Goal: Task Accomplishment & Management: Check status

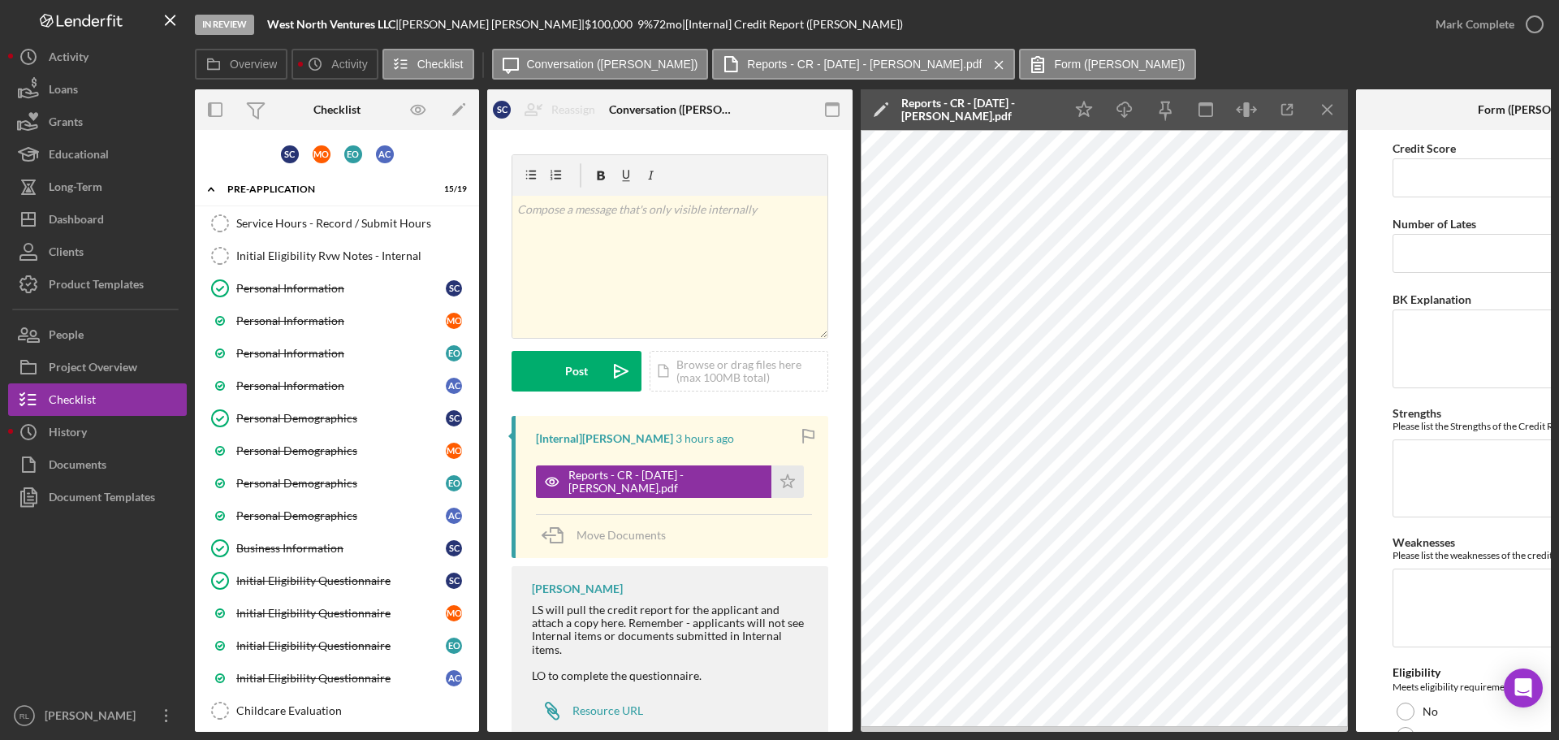
scroll to position [1026, 0]
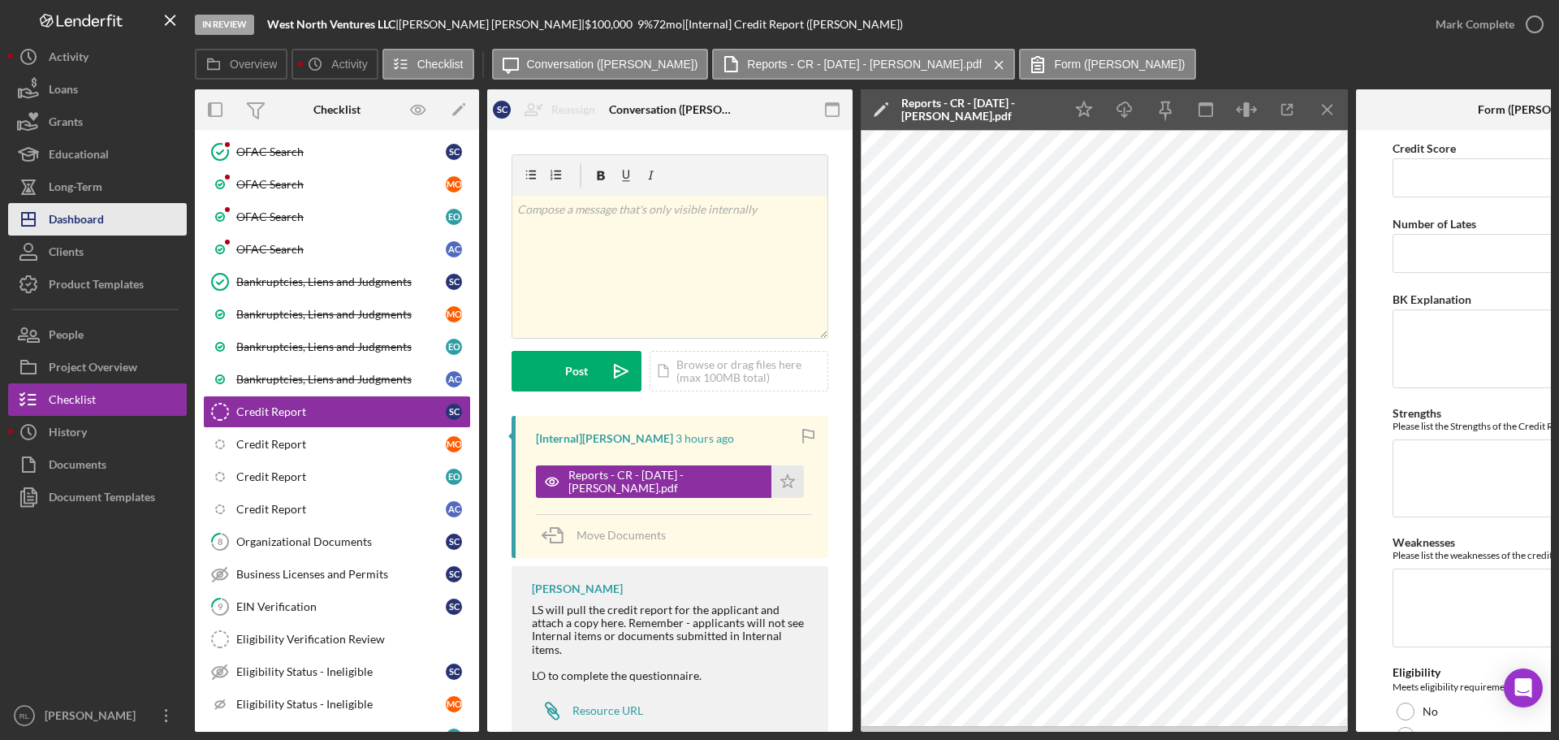
click at [97, 227] on div "Dashboard" at bounding box center [76, 221] width 55 height 37
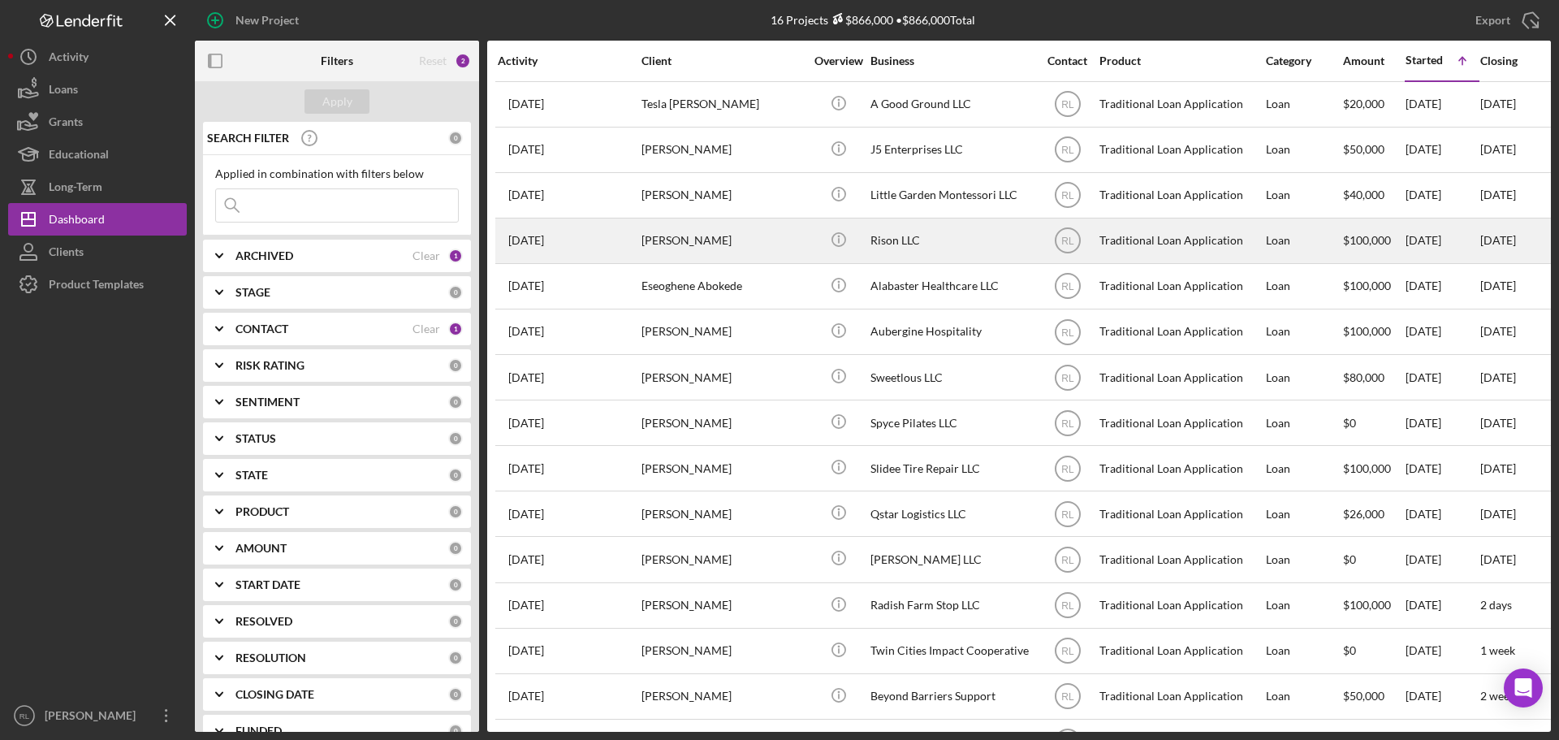
click at [763, 242] on div "[PERSON_NAME]" at bounding box center [723, 240] width 162 height 43
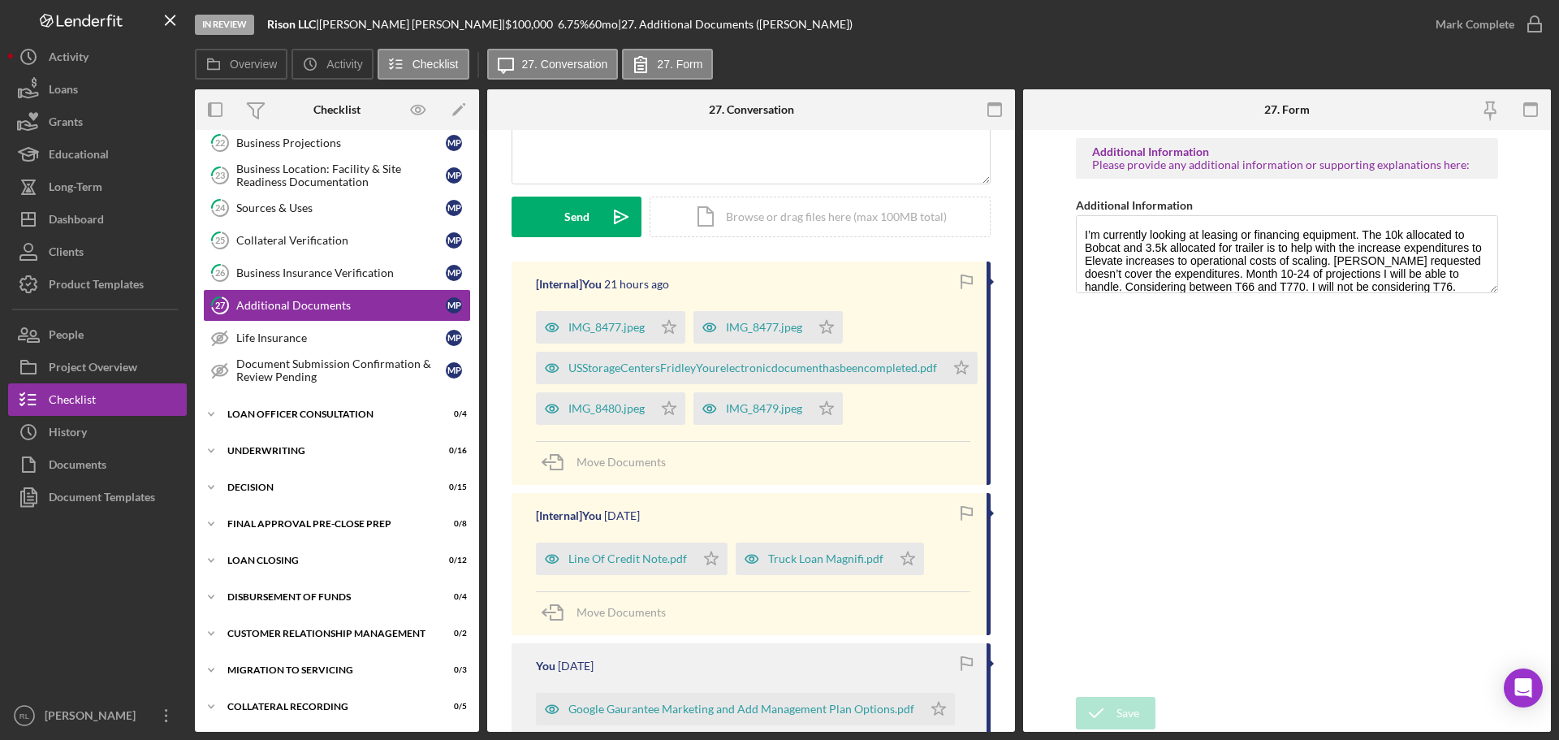
scroll to position [162, 0]
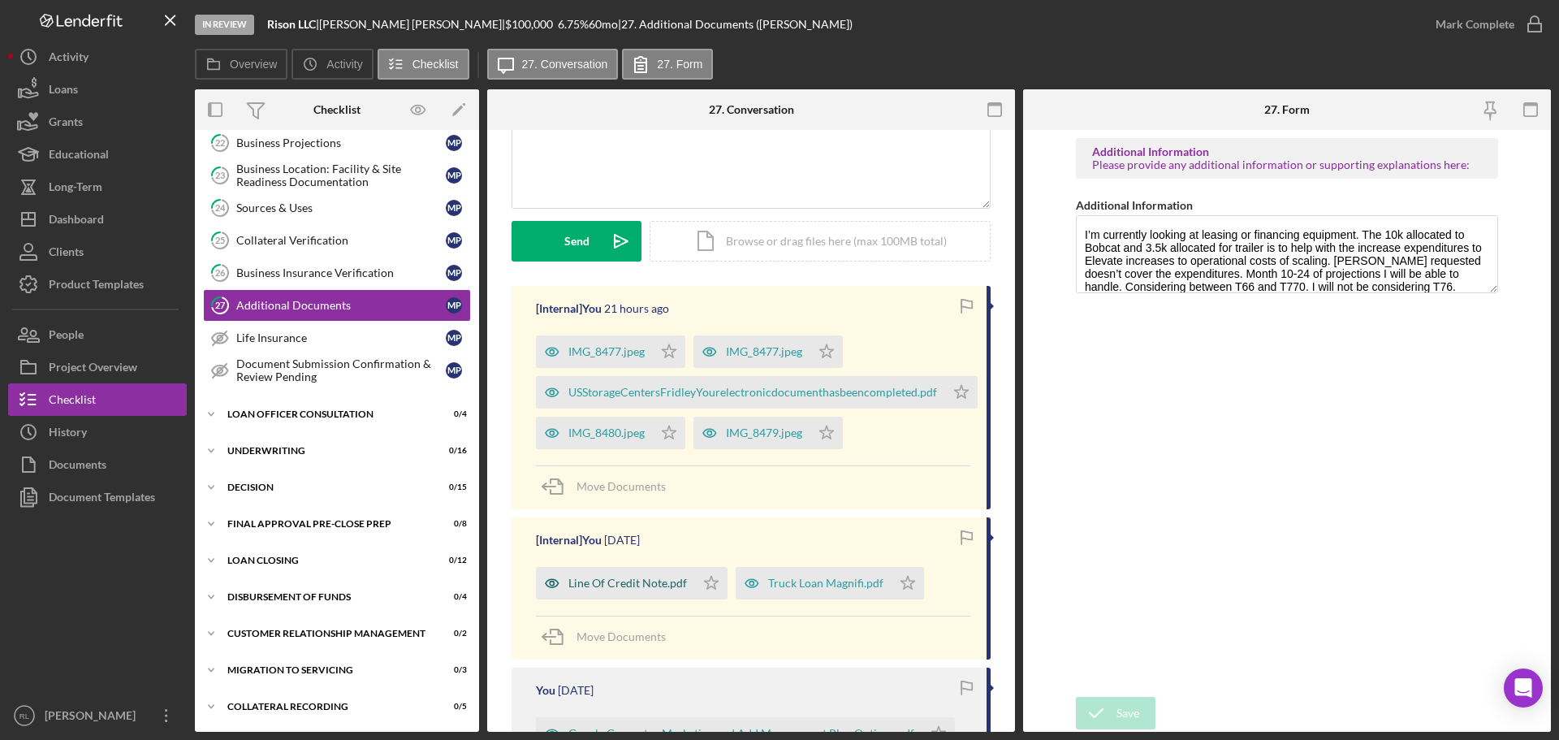
click at [637, 590] on div "Line Of Credit Note.pdf" at bounding box center [627, 583] width 119 height 13
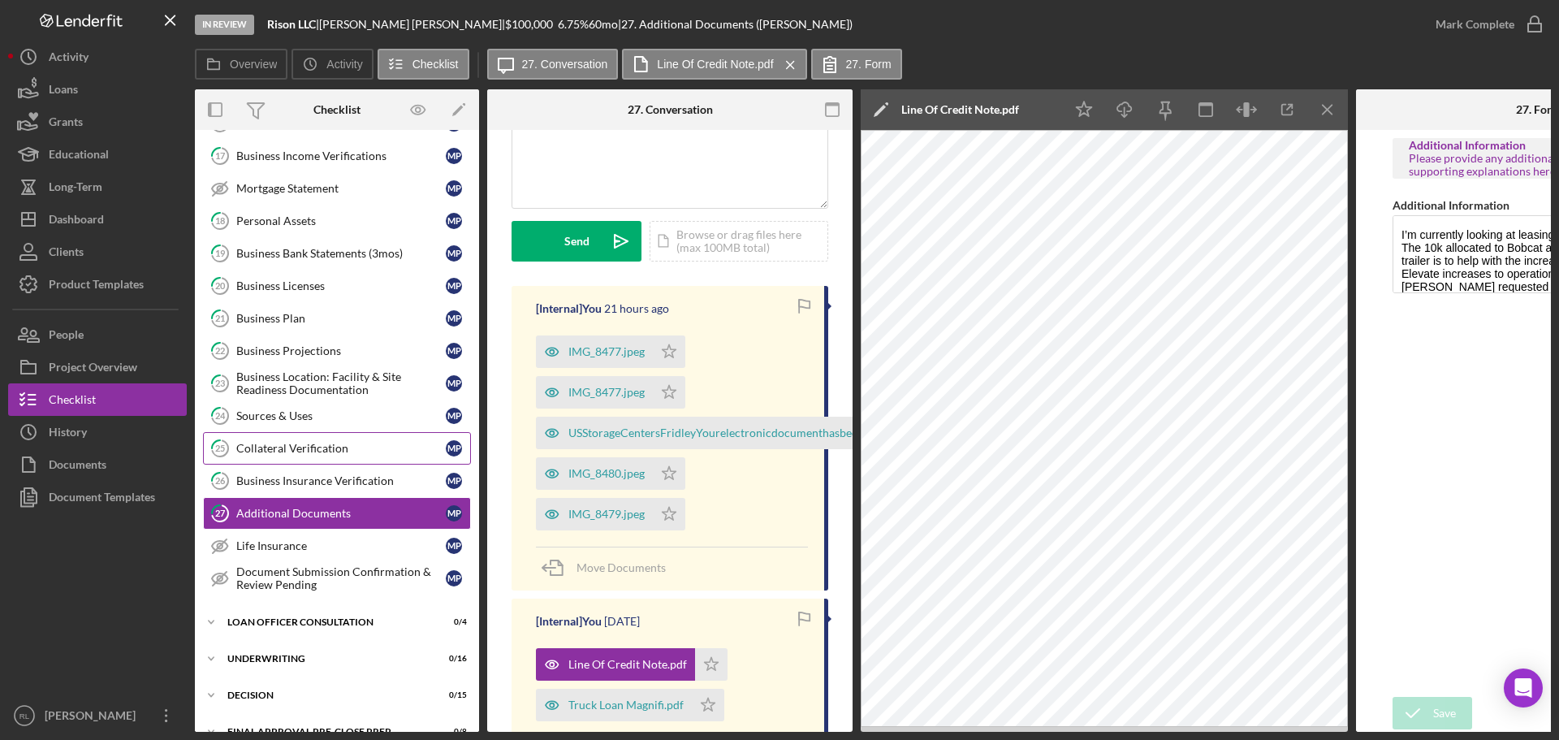
scroll to position [264, 0]
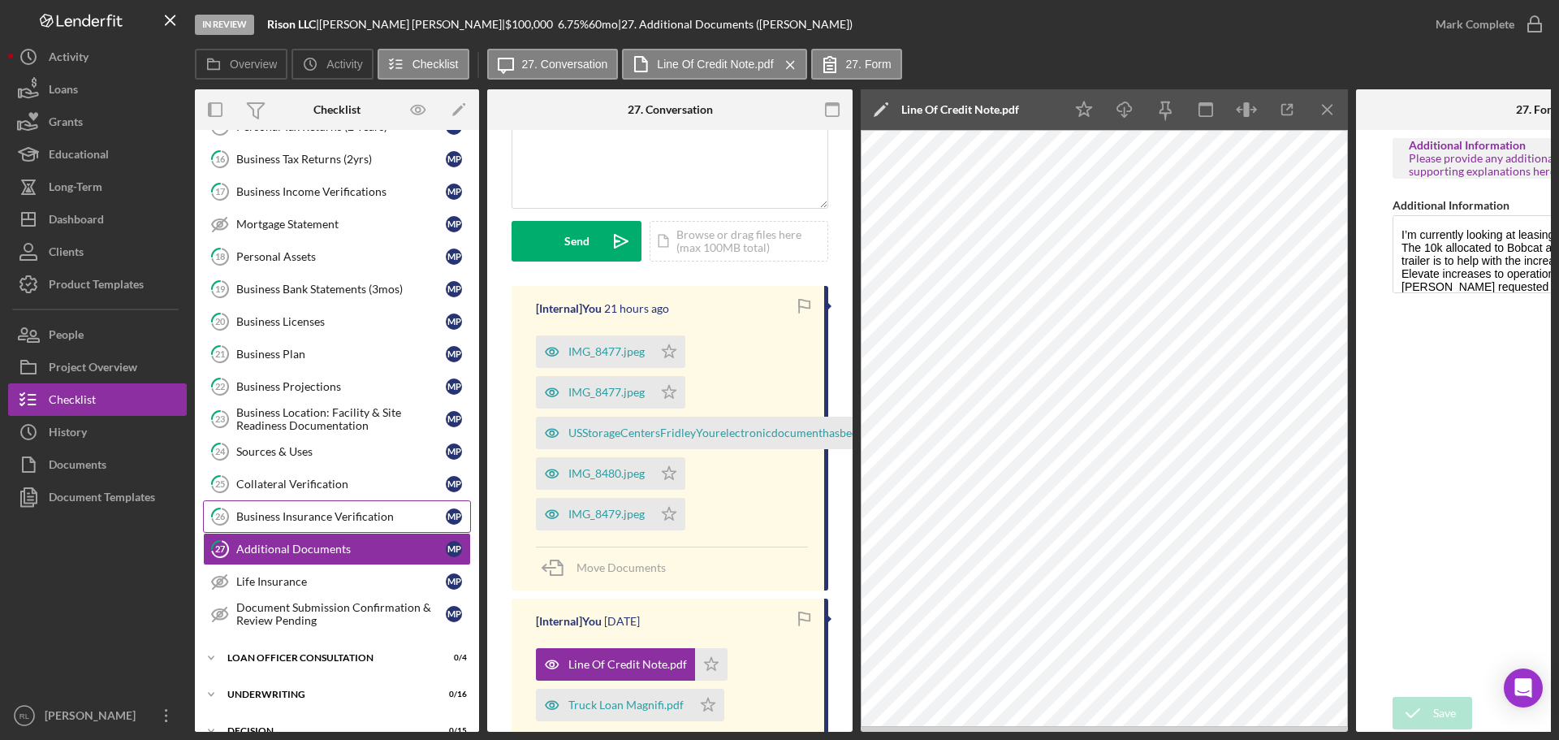
click at [311, 516] on div "Business Insurance Verification" at bounding box center [341, 516] width 210 height 13
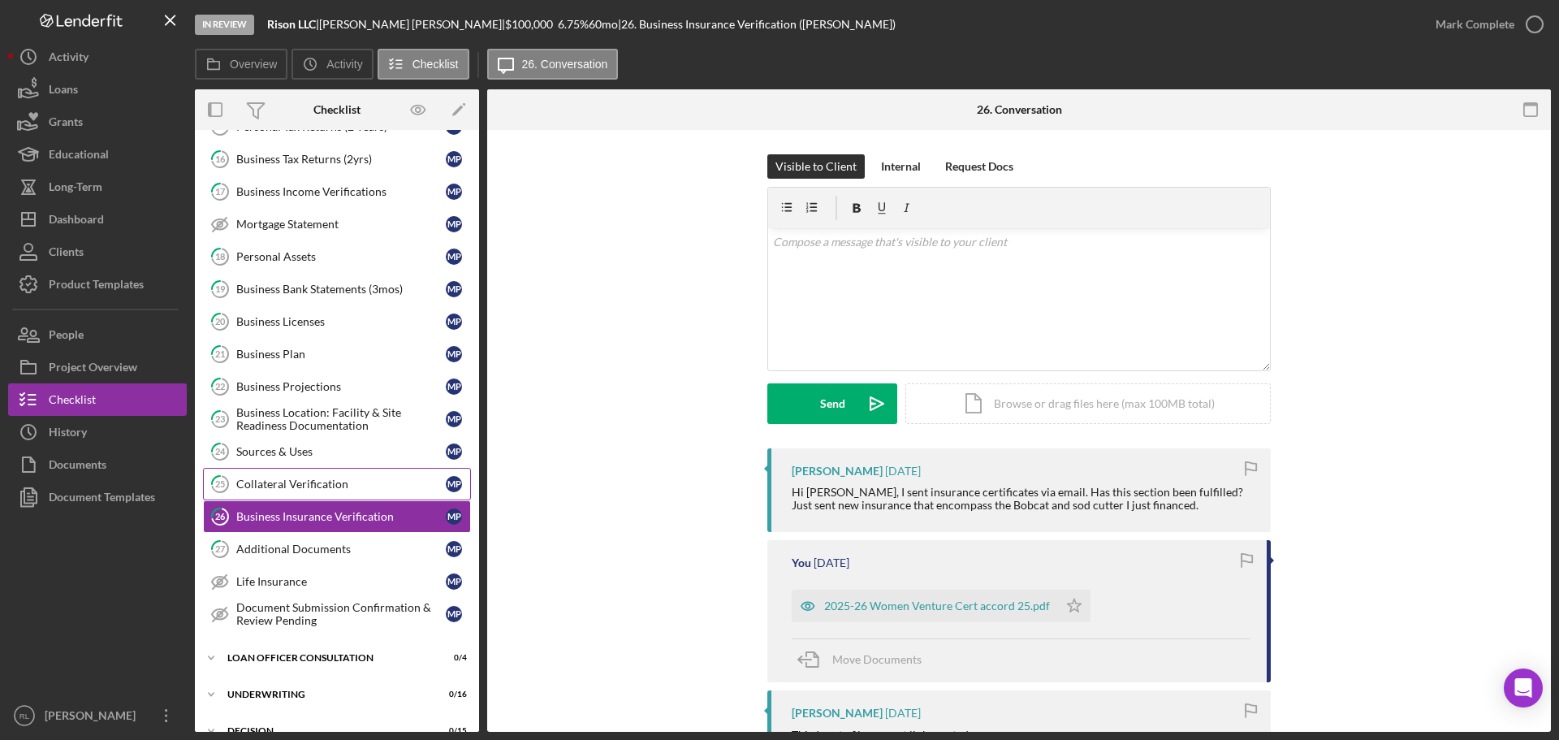
click at [317, 490] on div "Collateral Verification" at bounding box center [341, 483] width 210 height 13
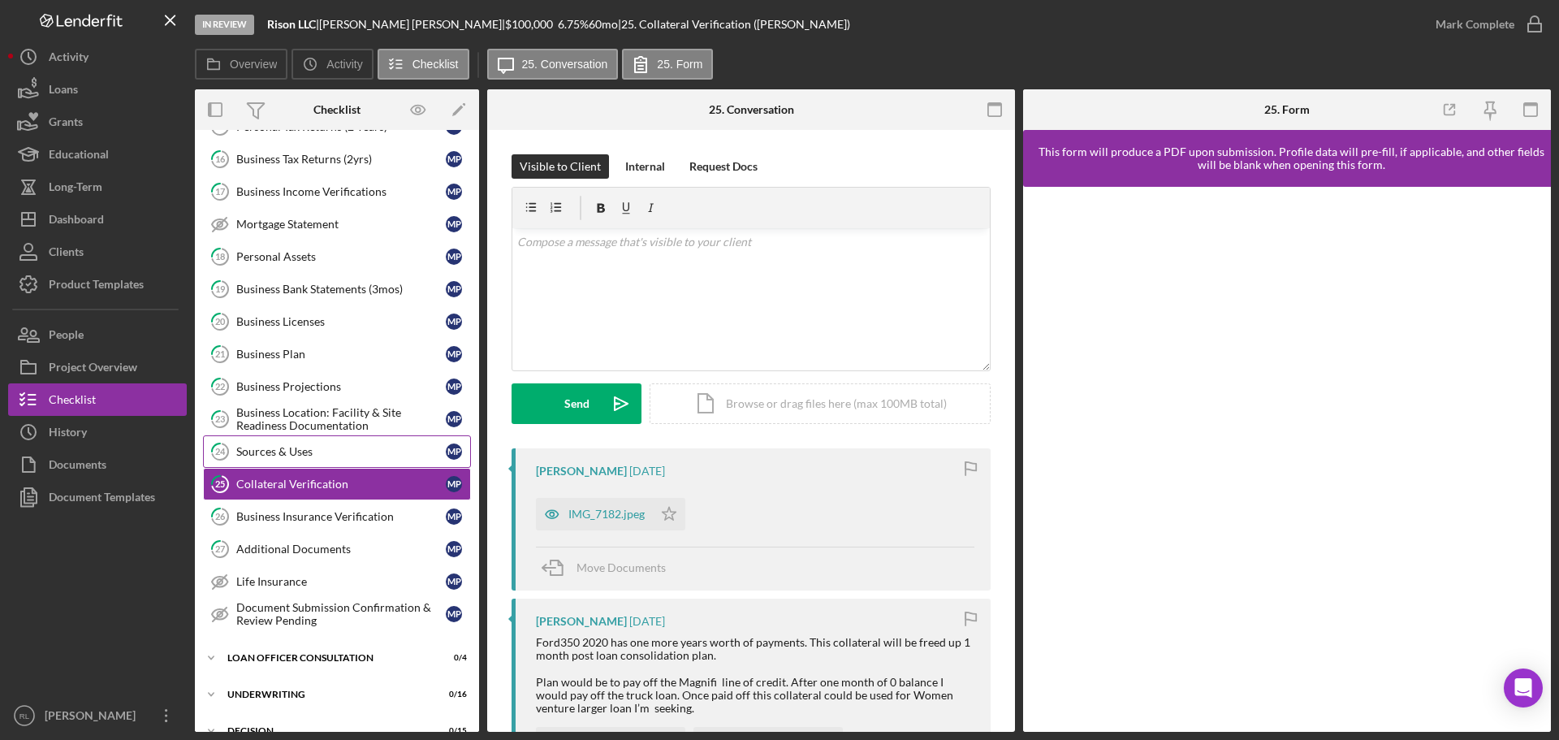
click at [320, 448] on div "Sources & Uses" at bounding box center [341, 451] width 210 height 13
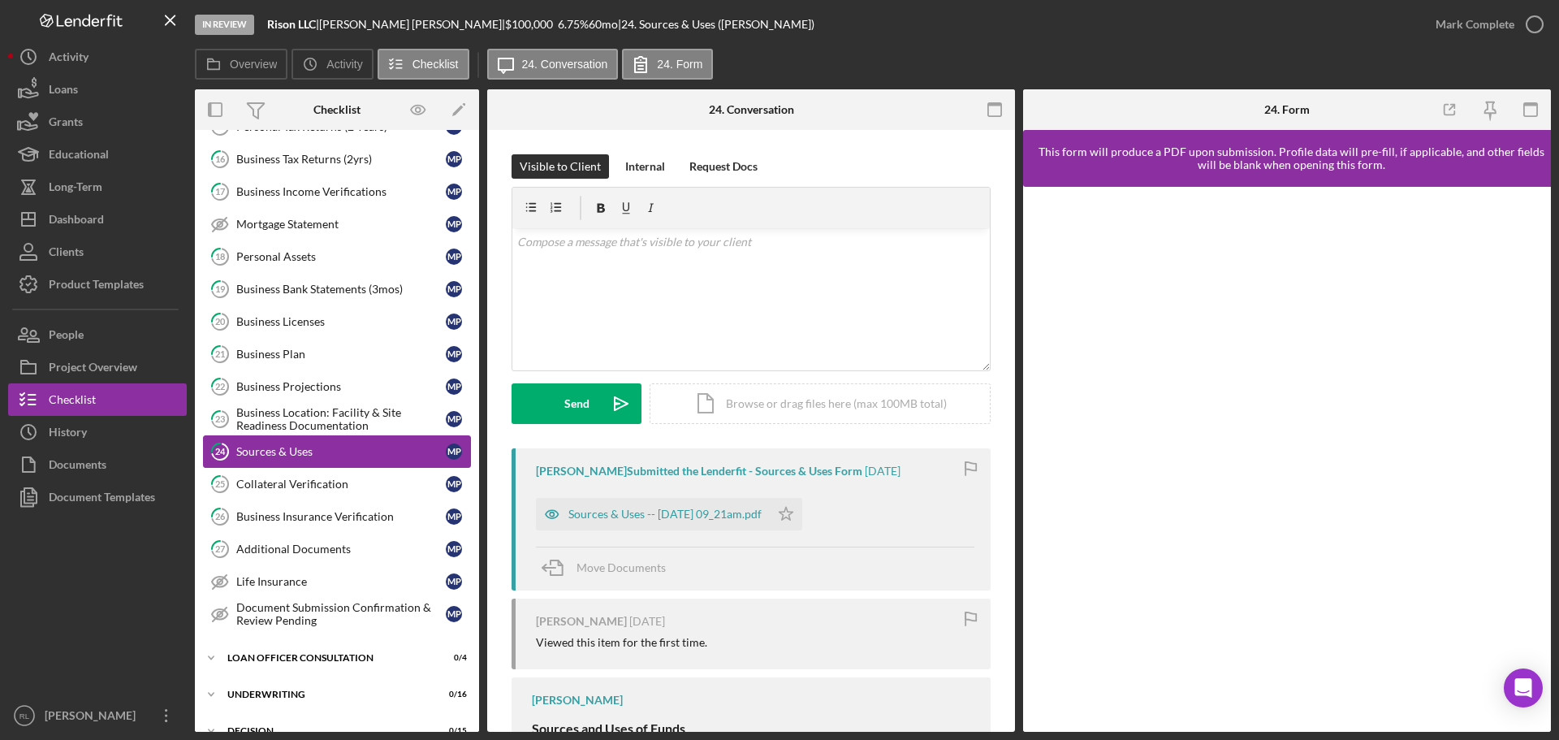
click at [343, 436] on link "24 Sources & Uses M P" at bounding box center [337, 451] width 268 height 32
click at [323, 418] on div "Business Location: Facility & Site Readiness Documentation" at bounding box center [341, 419] width 210 height 26
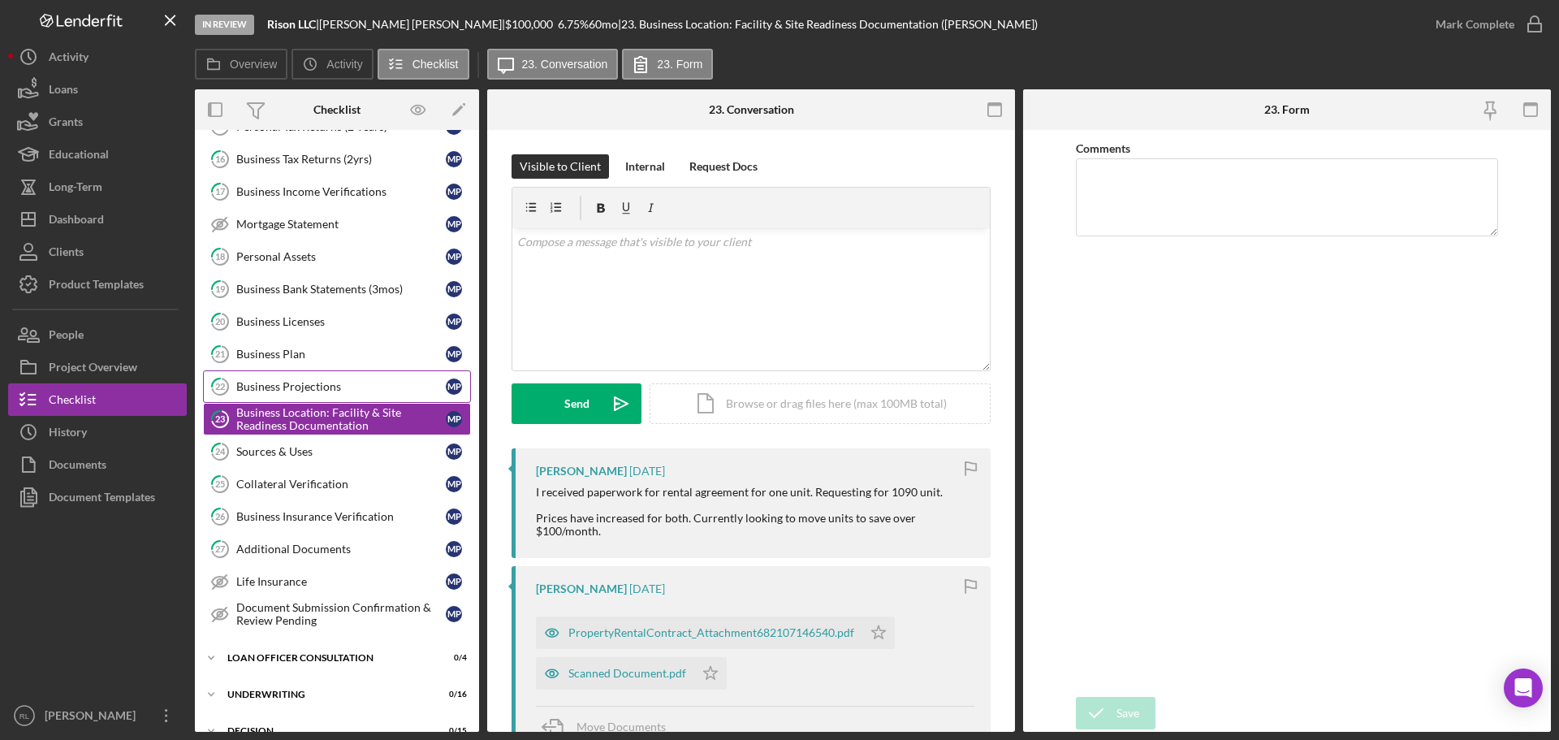
click at [303, 383] on div "Business Projections" at bounding box center [341, 386] width 210 height 13
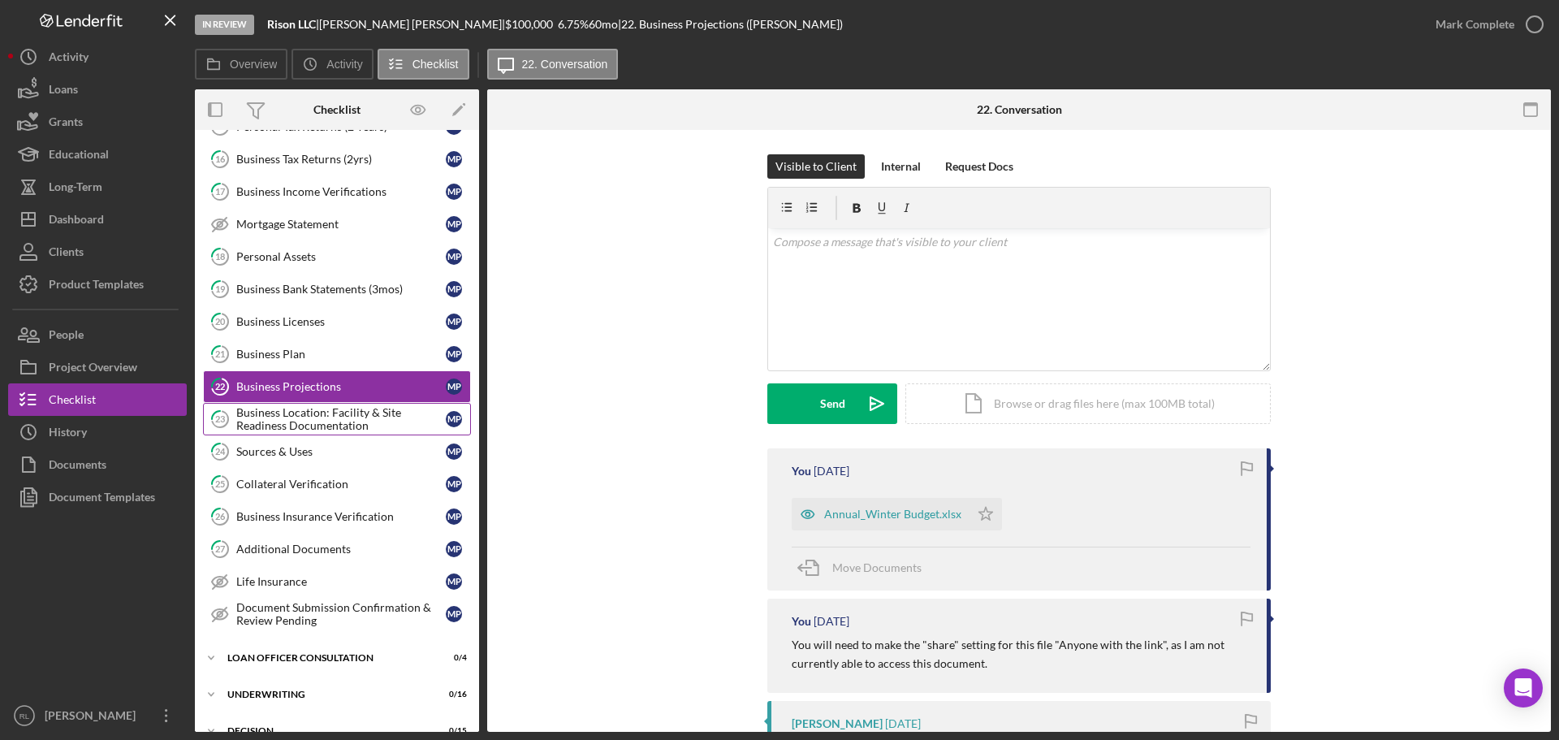
click at [318, 414] on div "Business Location: Facility & Site Readiness Documentation" at bounding box center [341, 419] width 210 height 26
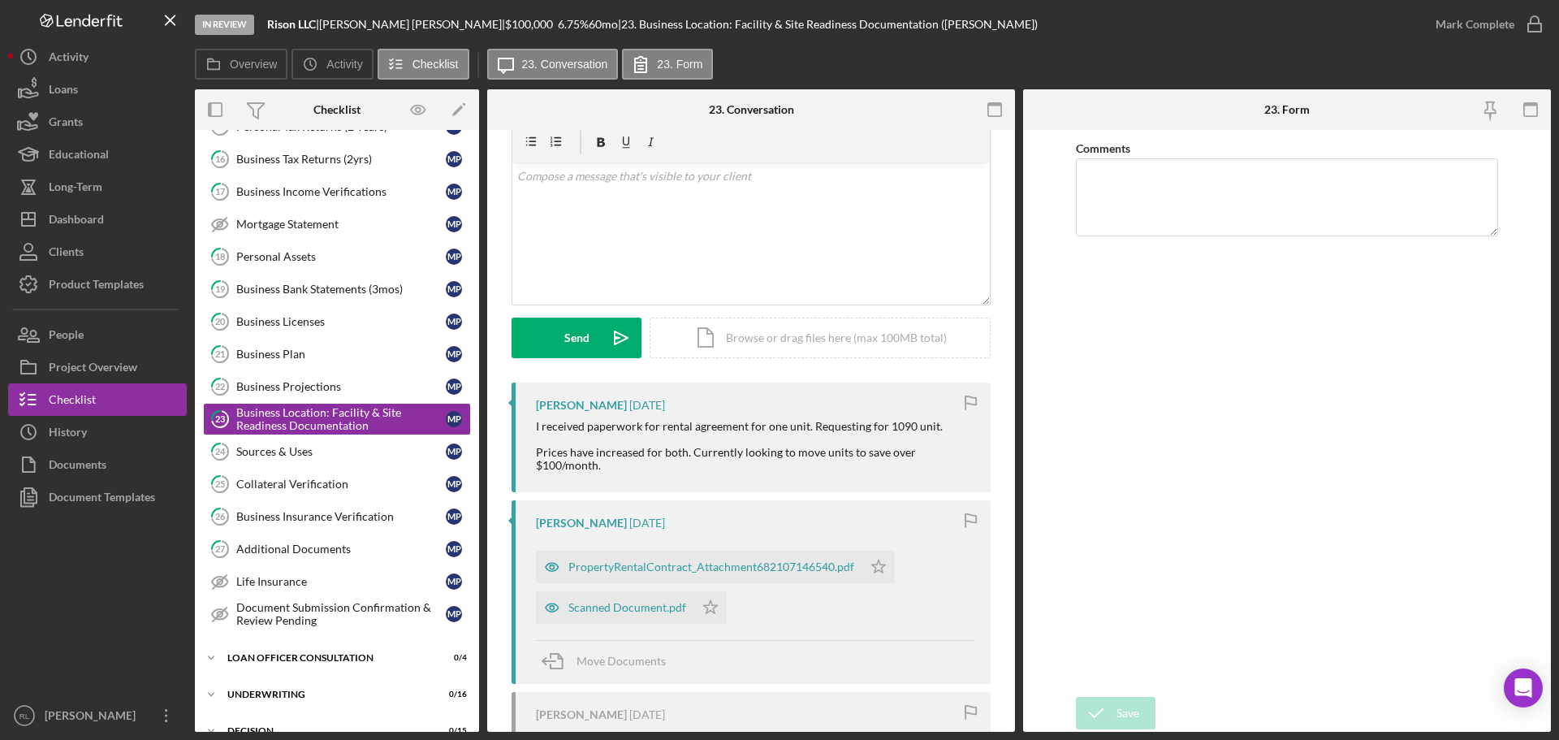
scroll to position [325, 0]
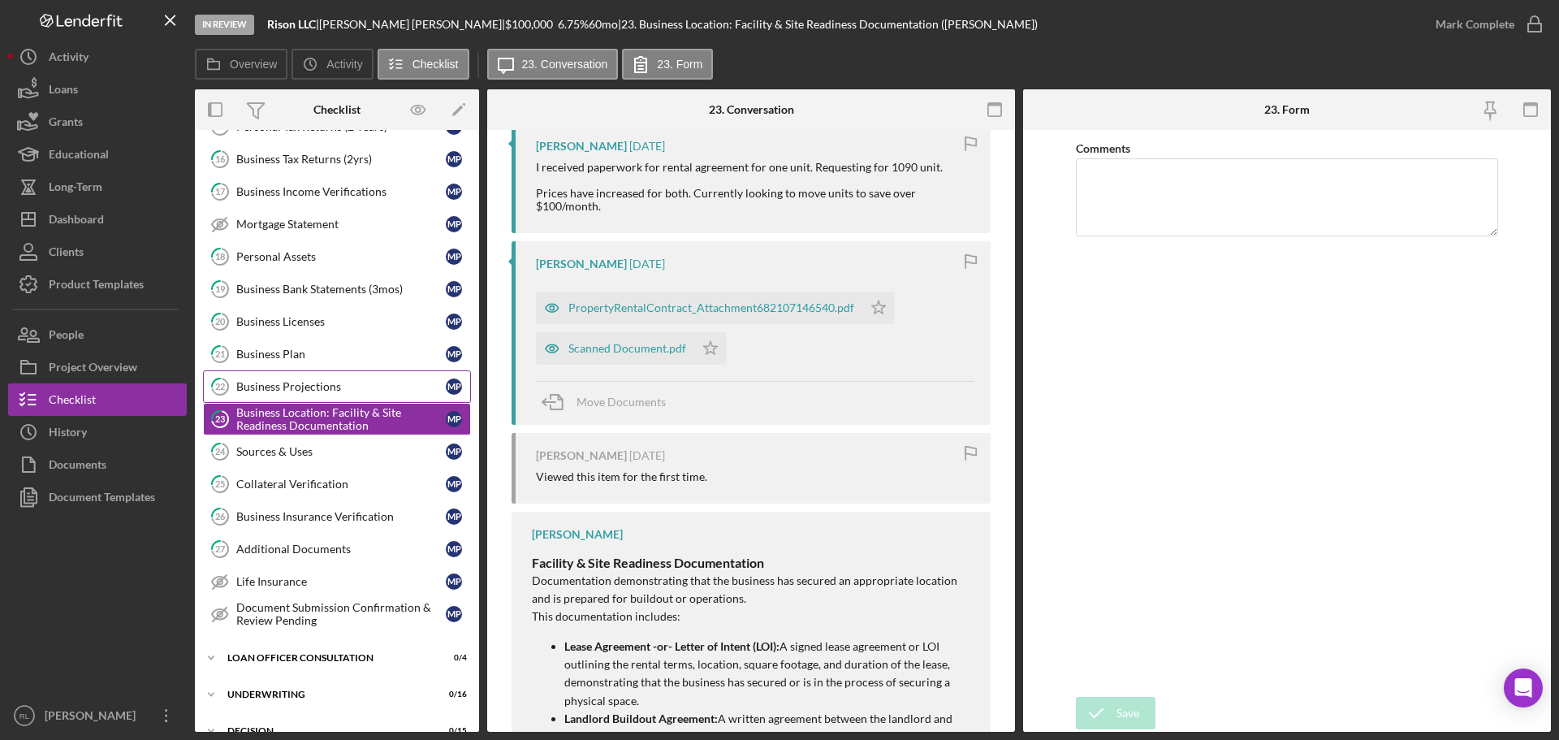
click at [288, 389] on div "Business Projections" at bounding box center [341, 386] width 210 height 13
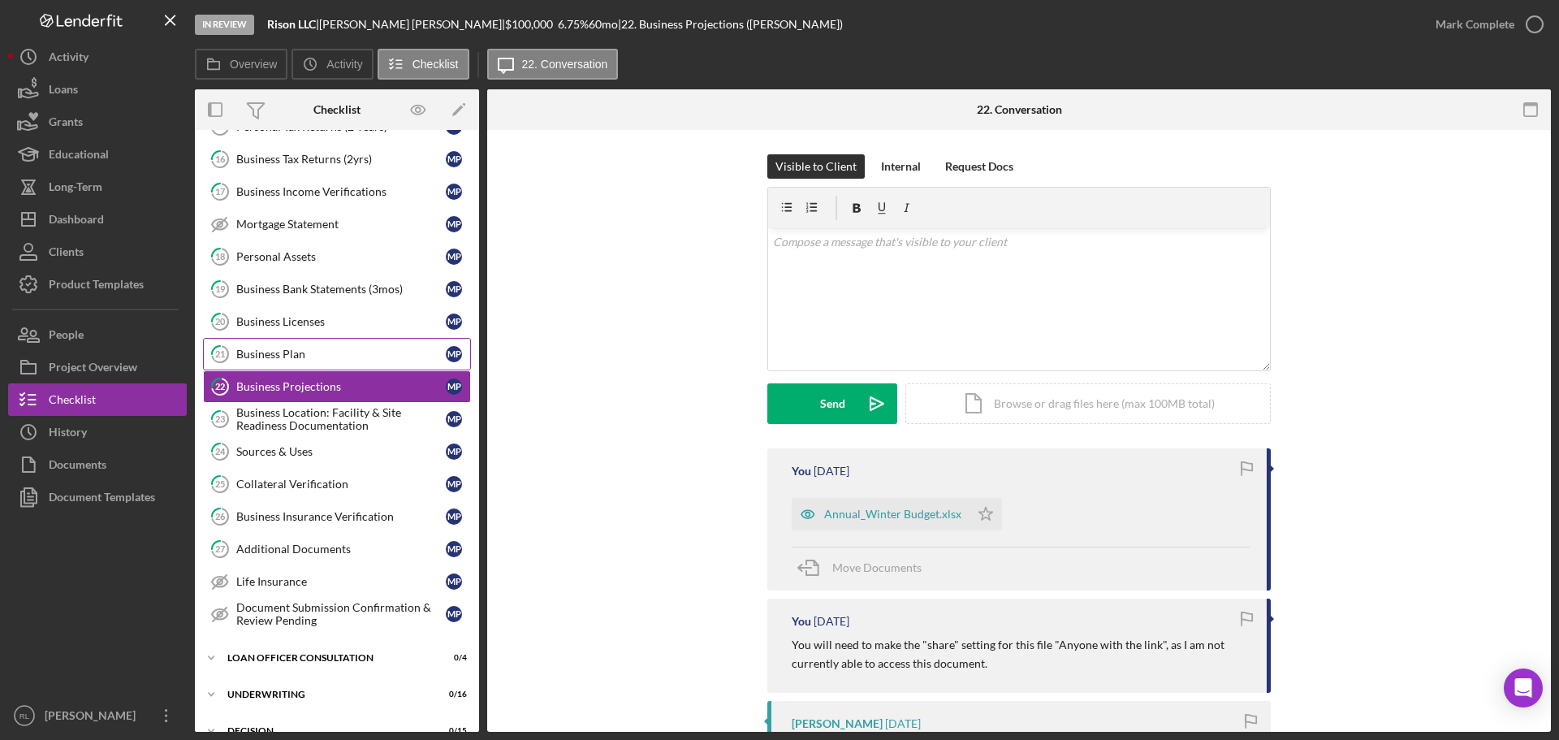
click at [293, 356] on div "Business Plan" at bounding box center [341, 354] width 210 height 13
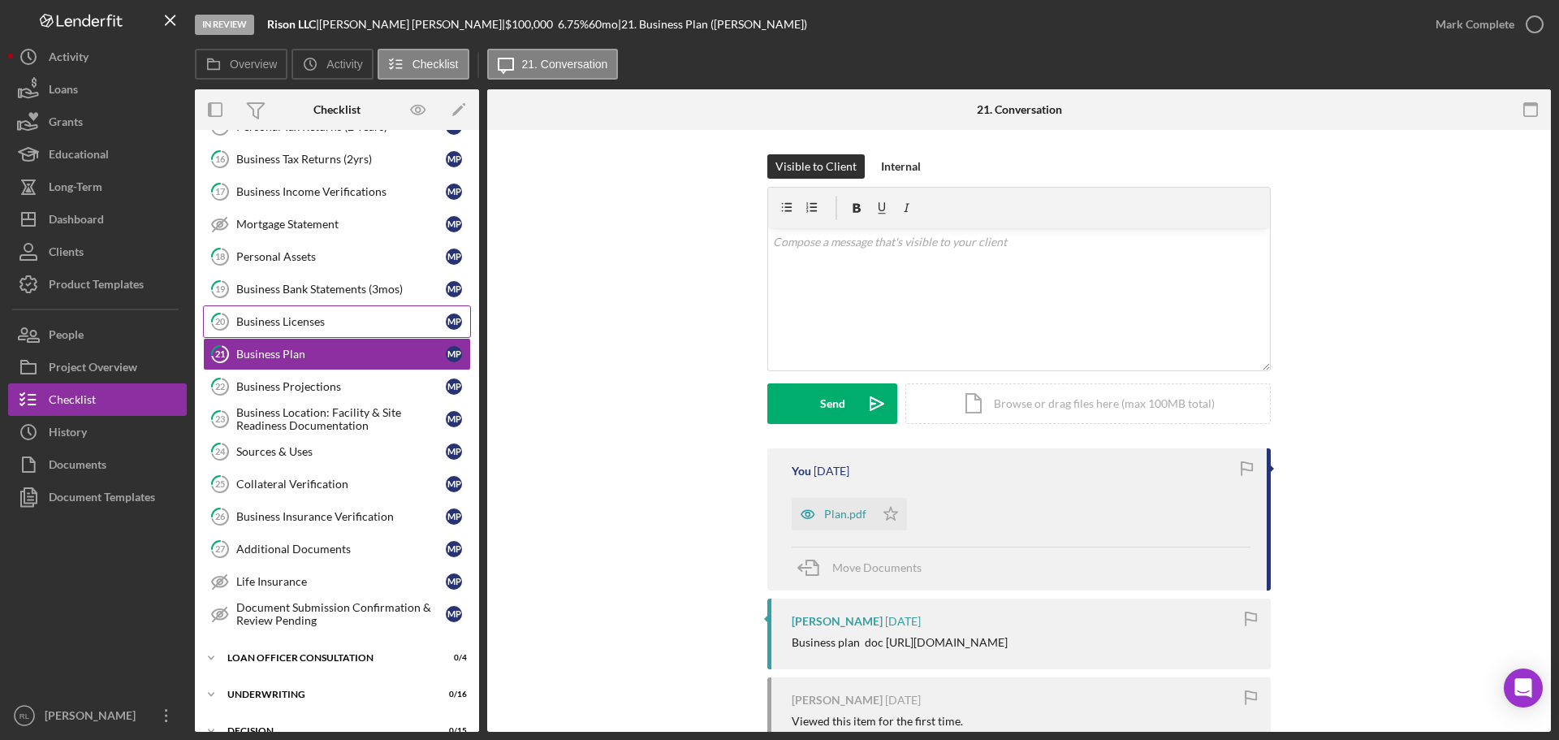
click at [279, 330] on link "20 Business Licenses M P" at bounding box center [337, 321] width 268 height 32
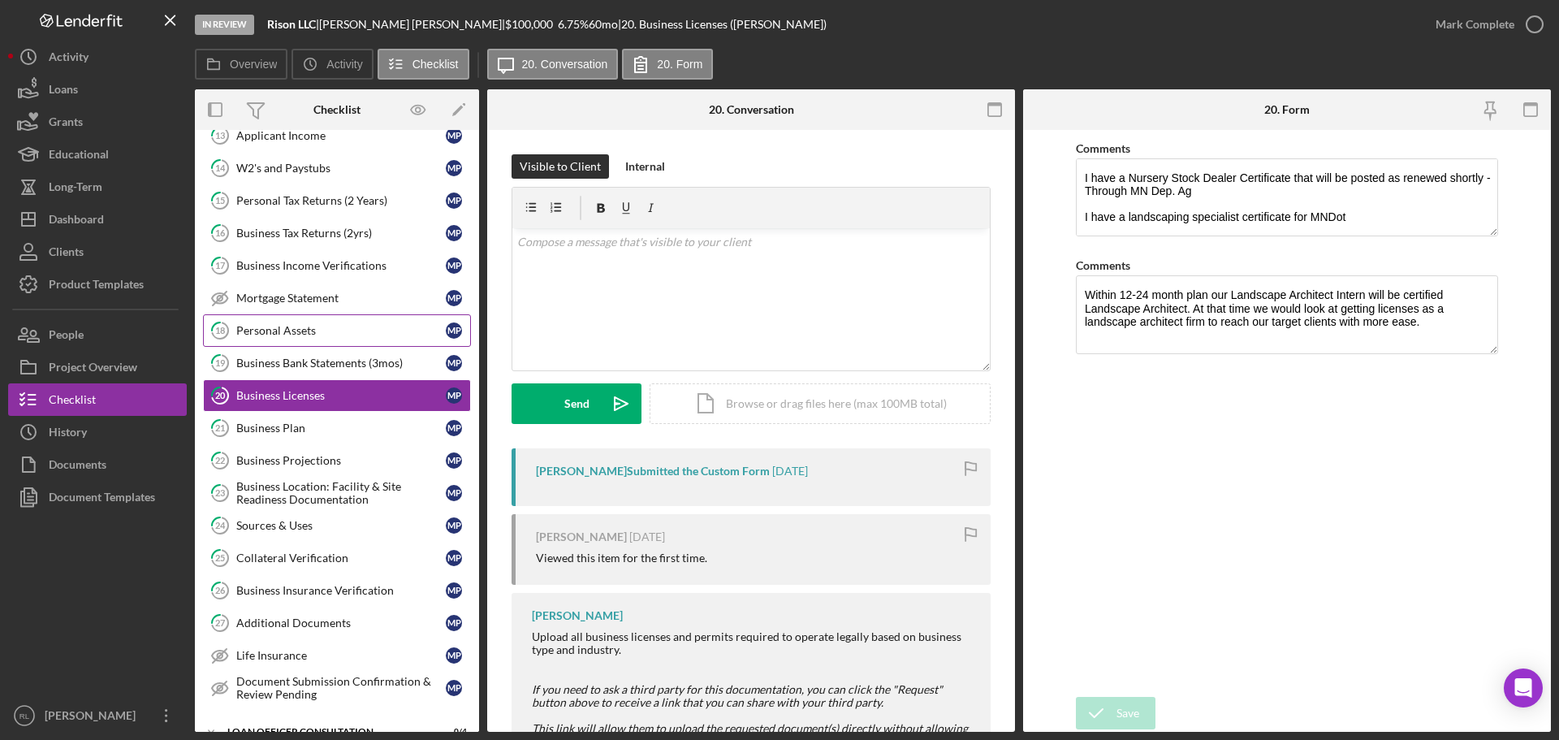
scroll to position [102, 0]
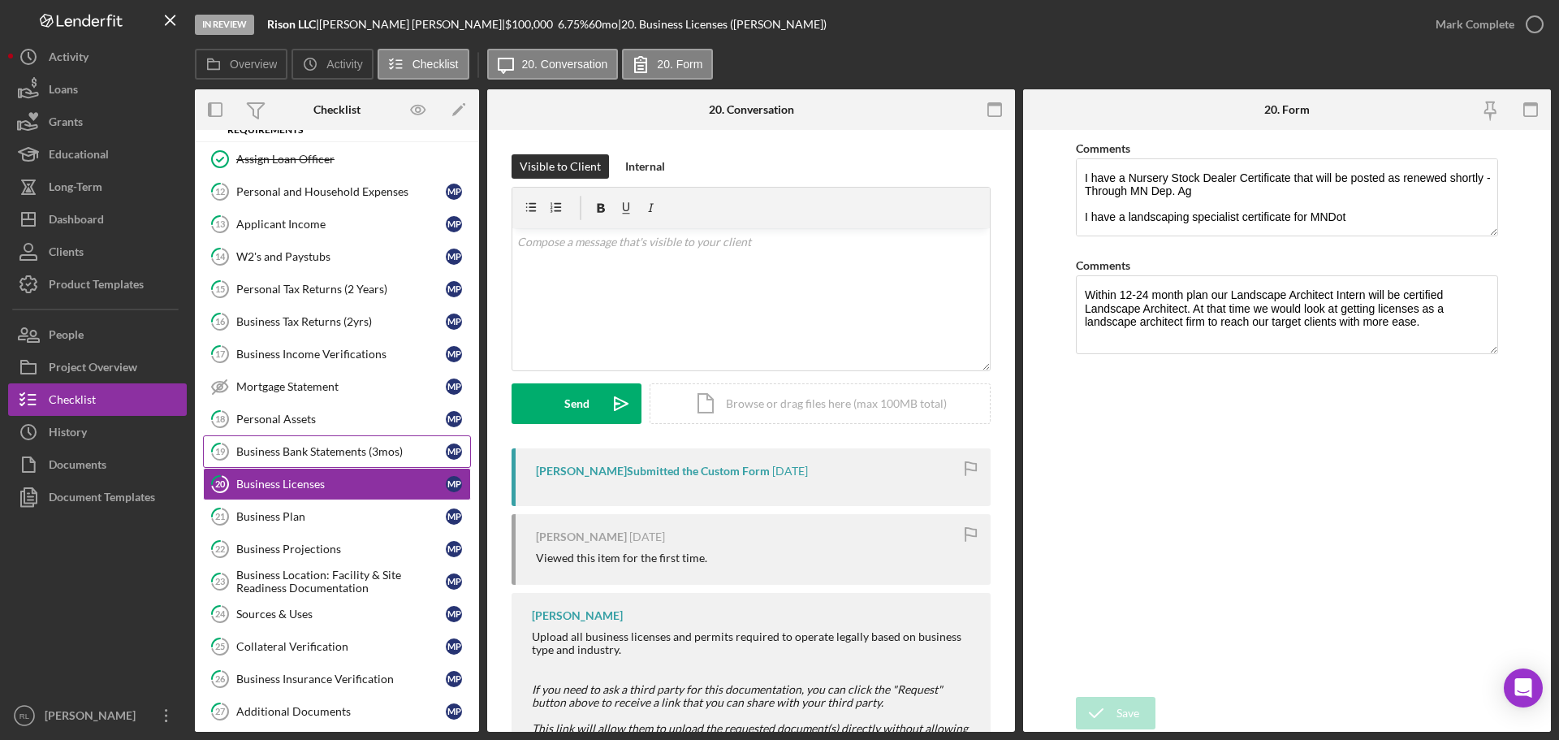
click at [290, 454] on div "Business Bank Statements (3mos)" at bounding box center [341, 451] width 210 height 13
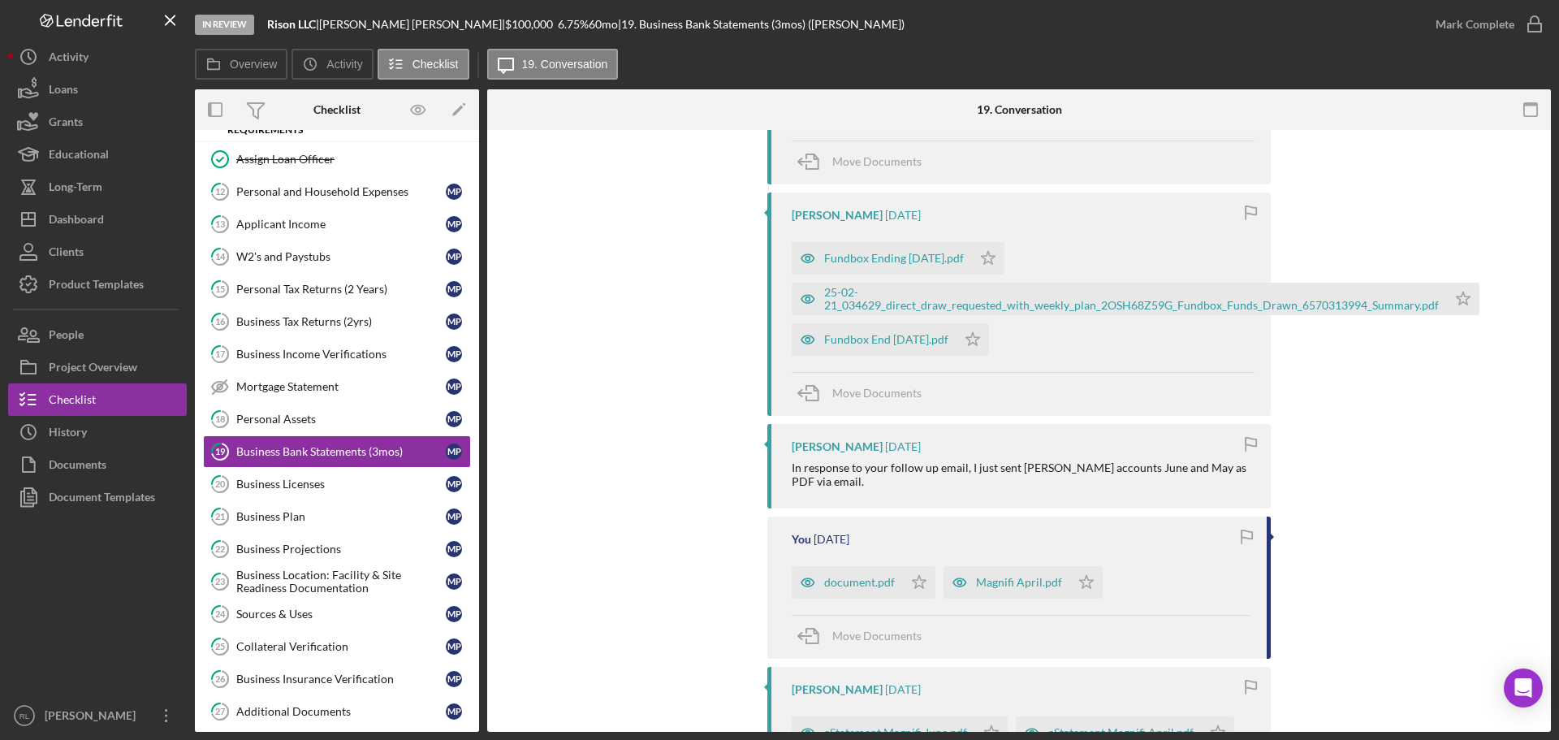
scroll to position [244, 0]
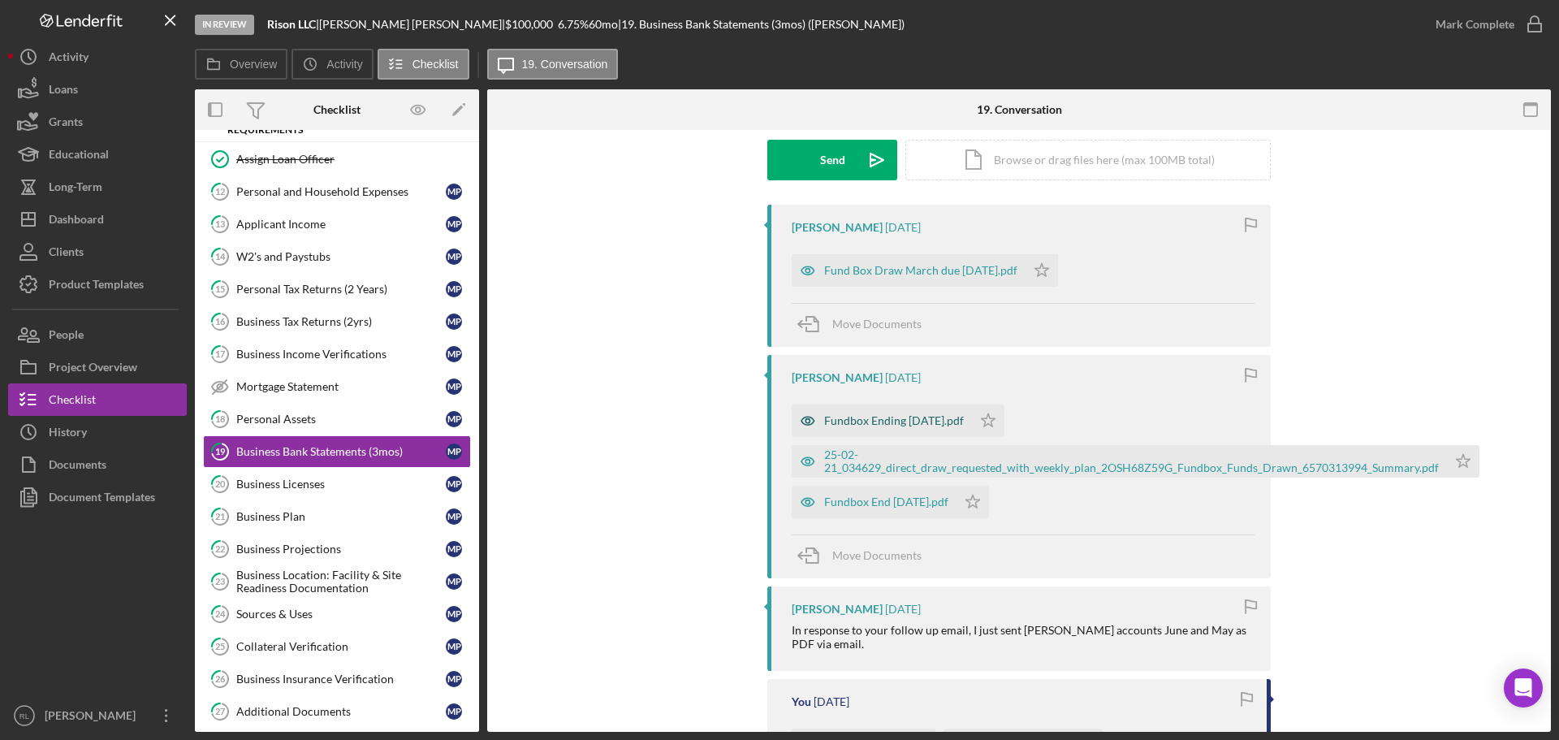
click at [866, 421] on div "Fundbox Ending [DATE].pdf" at bounding box center [894, 420] width 140 height 13
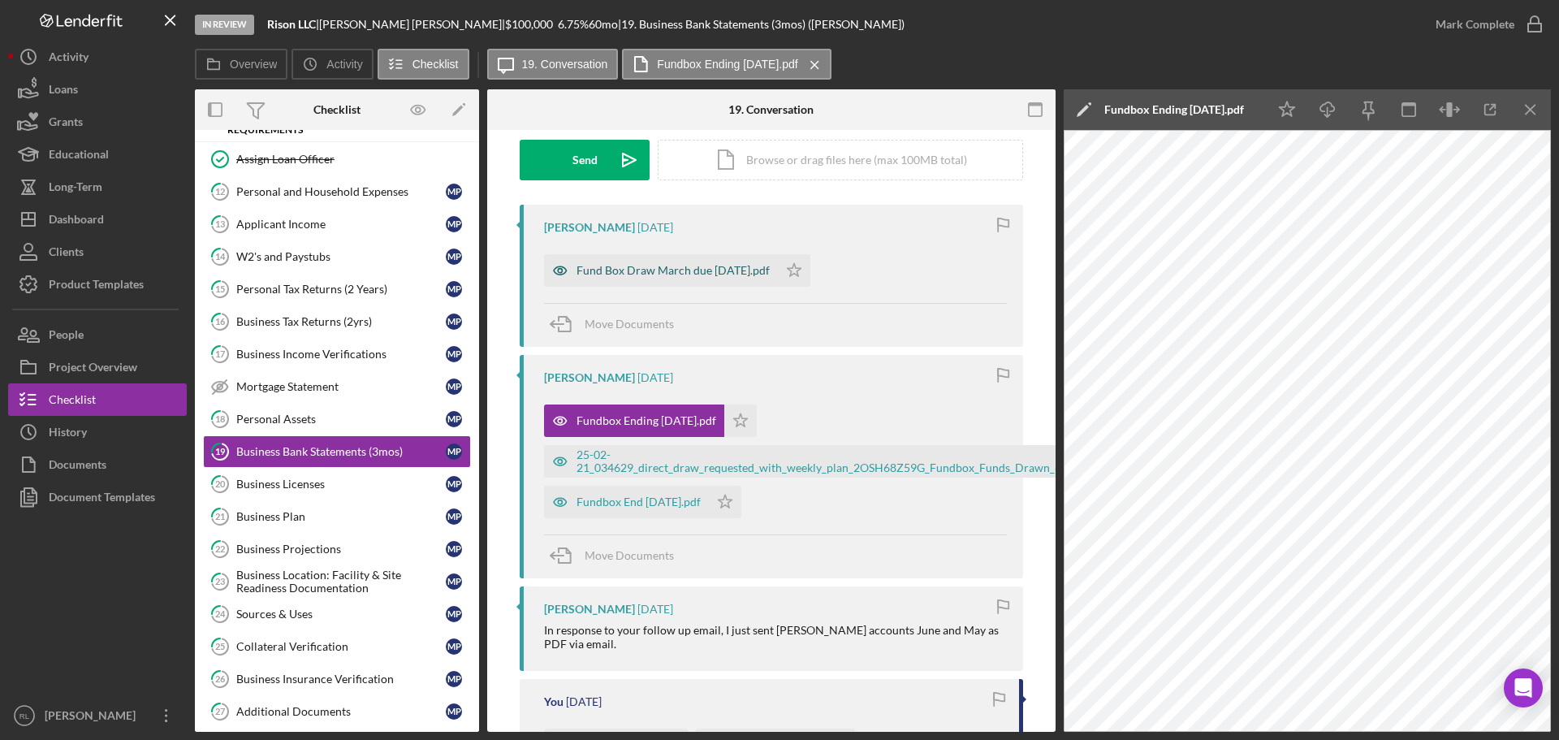
click at [646, 271] on div "Fund Box Draw March due [DATE].pdf" at bounding box center [673, 270] width 193 height 13
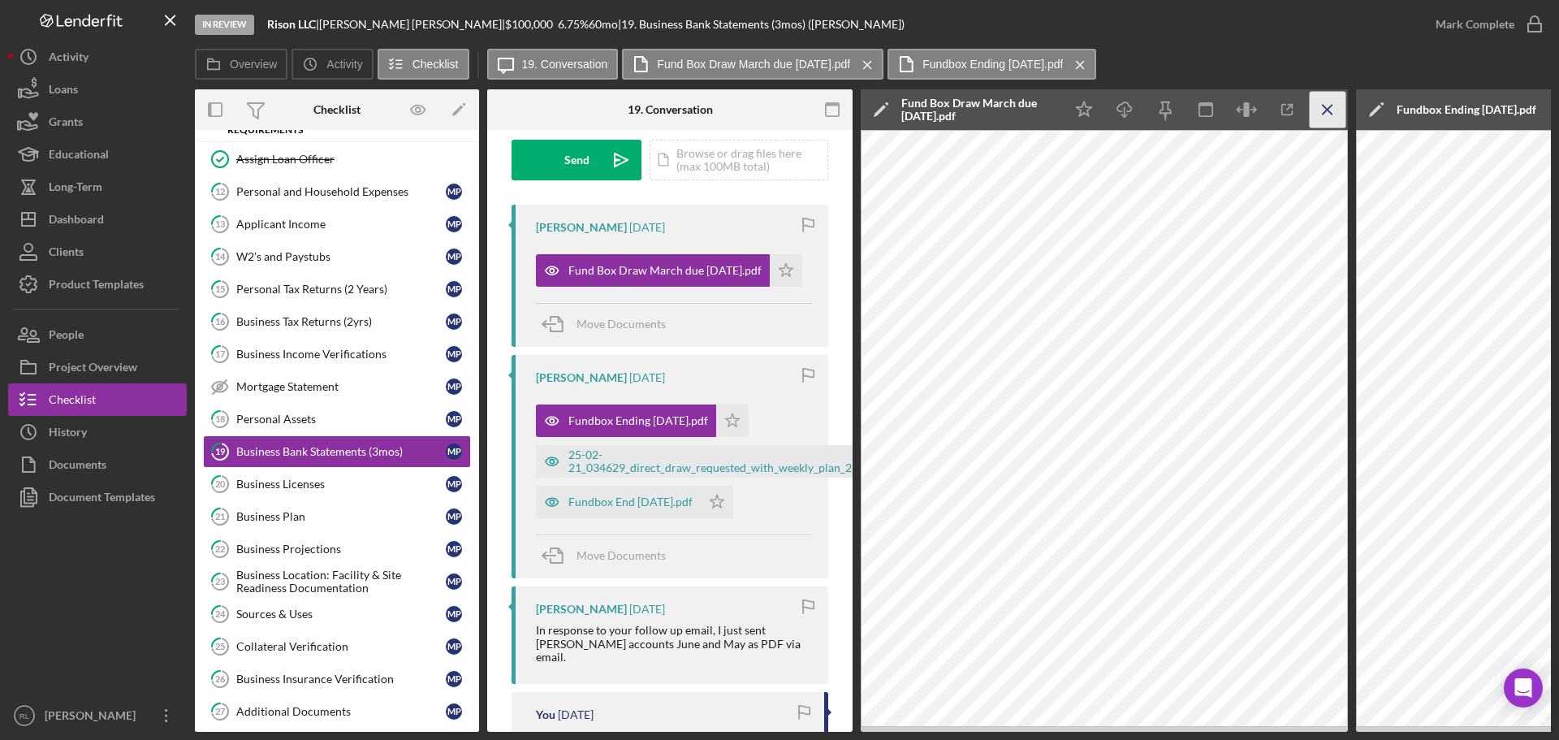
click at [1336, 110] on icon "Icon/Menu Close" at bounding box center [1328, 110] width 37 height 37
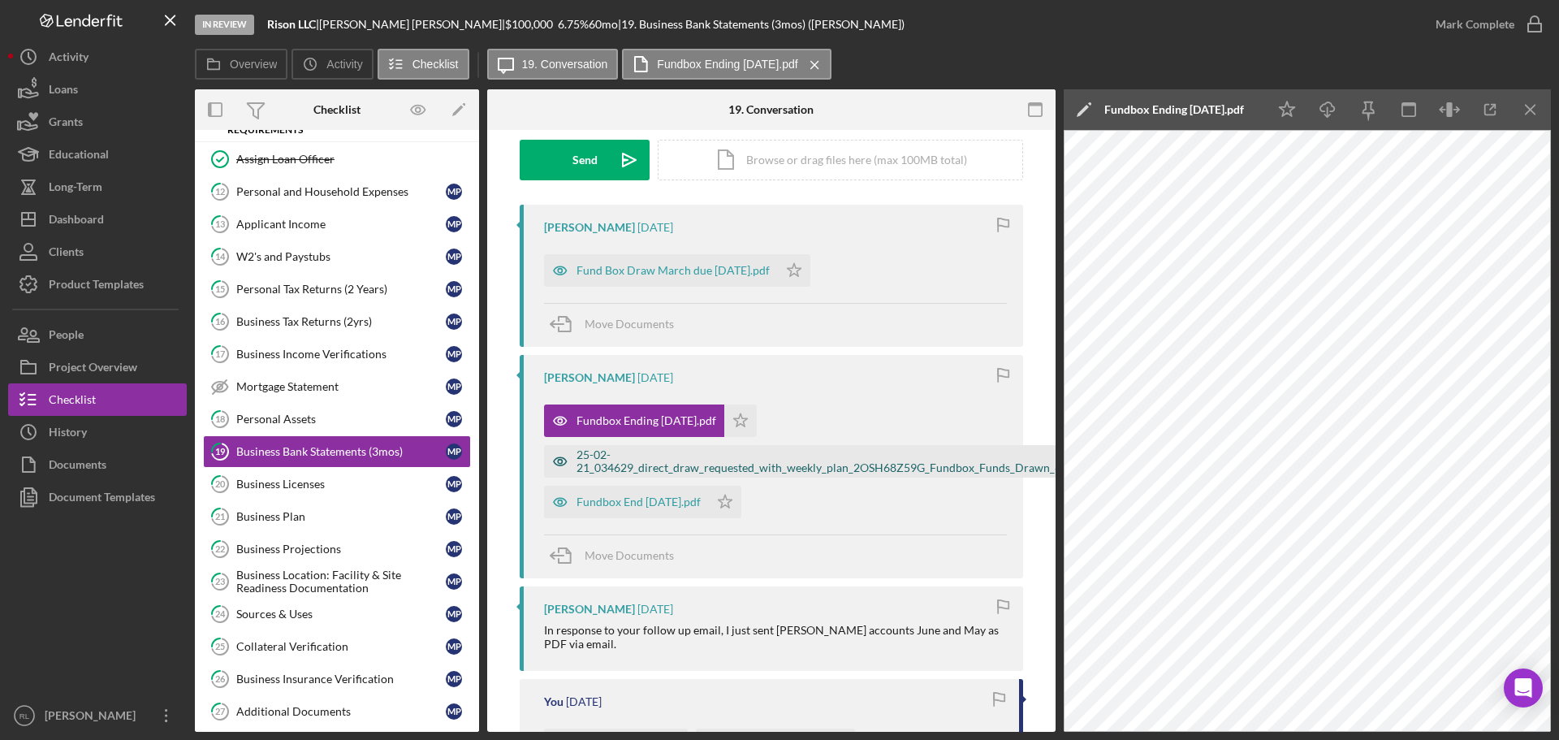
click at [629, 455] on div "25-02-21_034629_direct_draw_requested_with_weekly_plan_2OSH68Z59G_Fundbox_Funds…" at bounding box center [884, 461] width 615 height 26
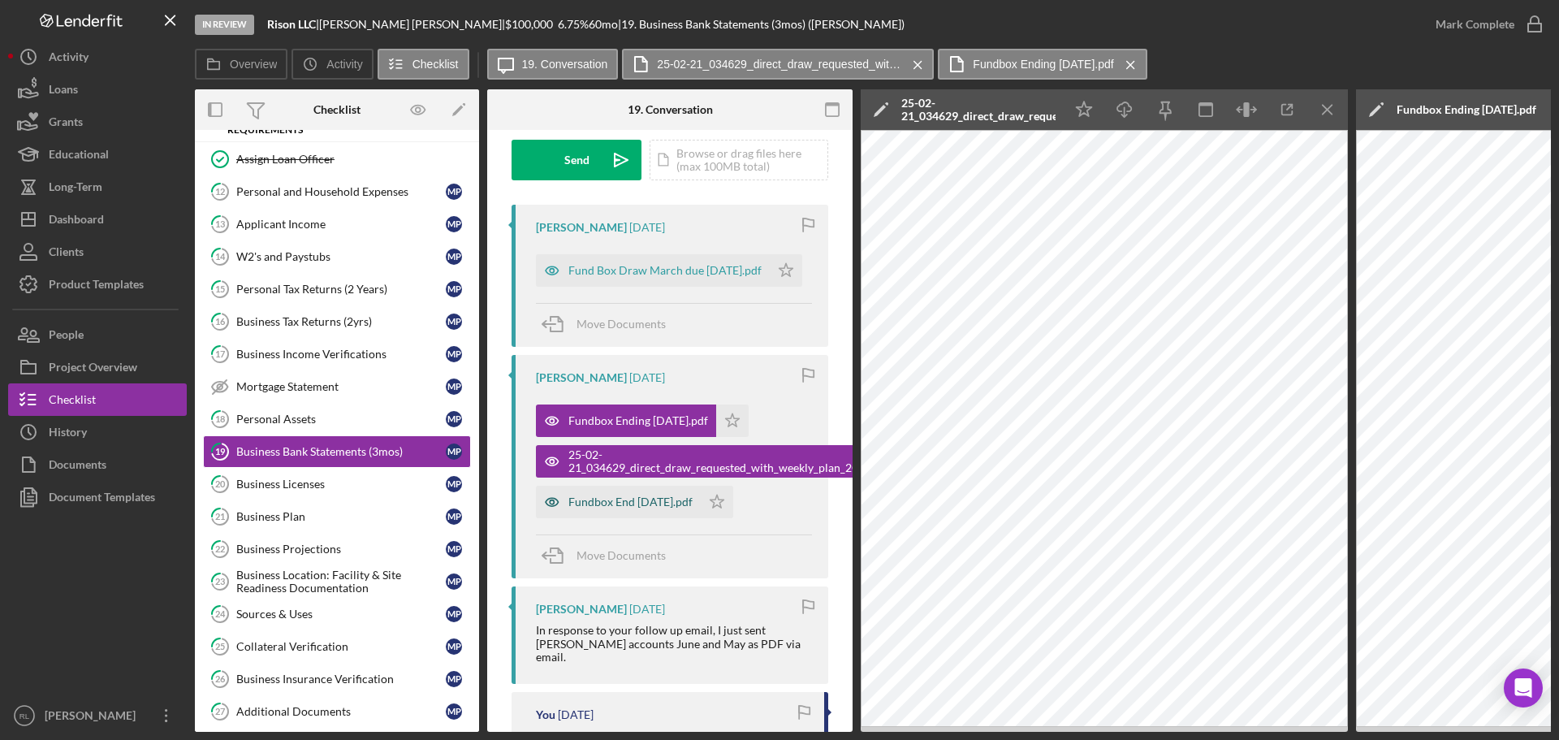
click at [659, 495] on div "Fundbox End [DATE].pdf" at bounding box center [630, 501] width 124 height 13
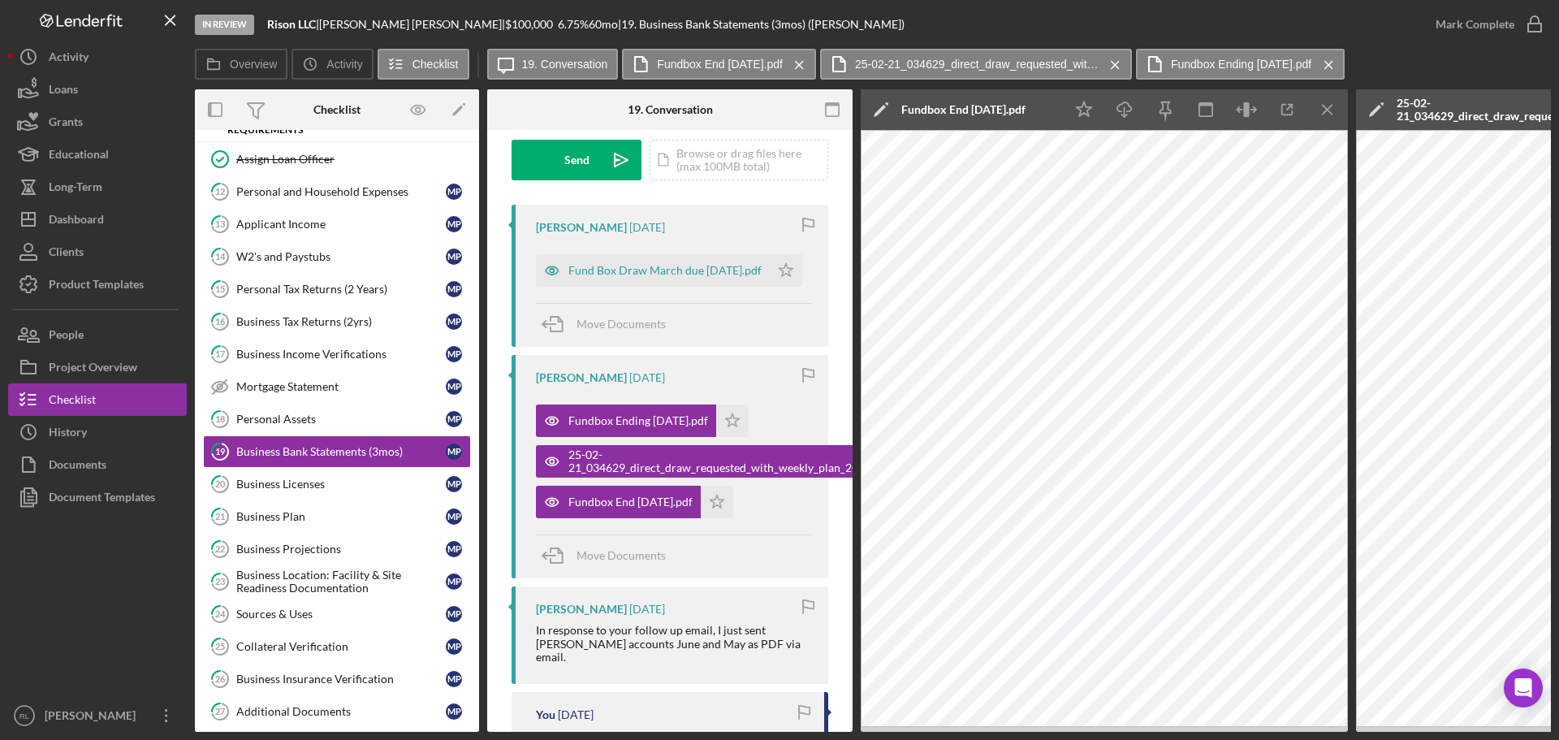
drag, startPoint x: 1330, startPoint y: 94, endPoint x: 1333, endPoint y: 128, distance: 34.3
click at [1330, 94] on icon "Icon/Menu Close" at bounding box center [1328, 110] width 37 height 37
